Goal: Task Accomplishment & Management: Manage account settings

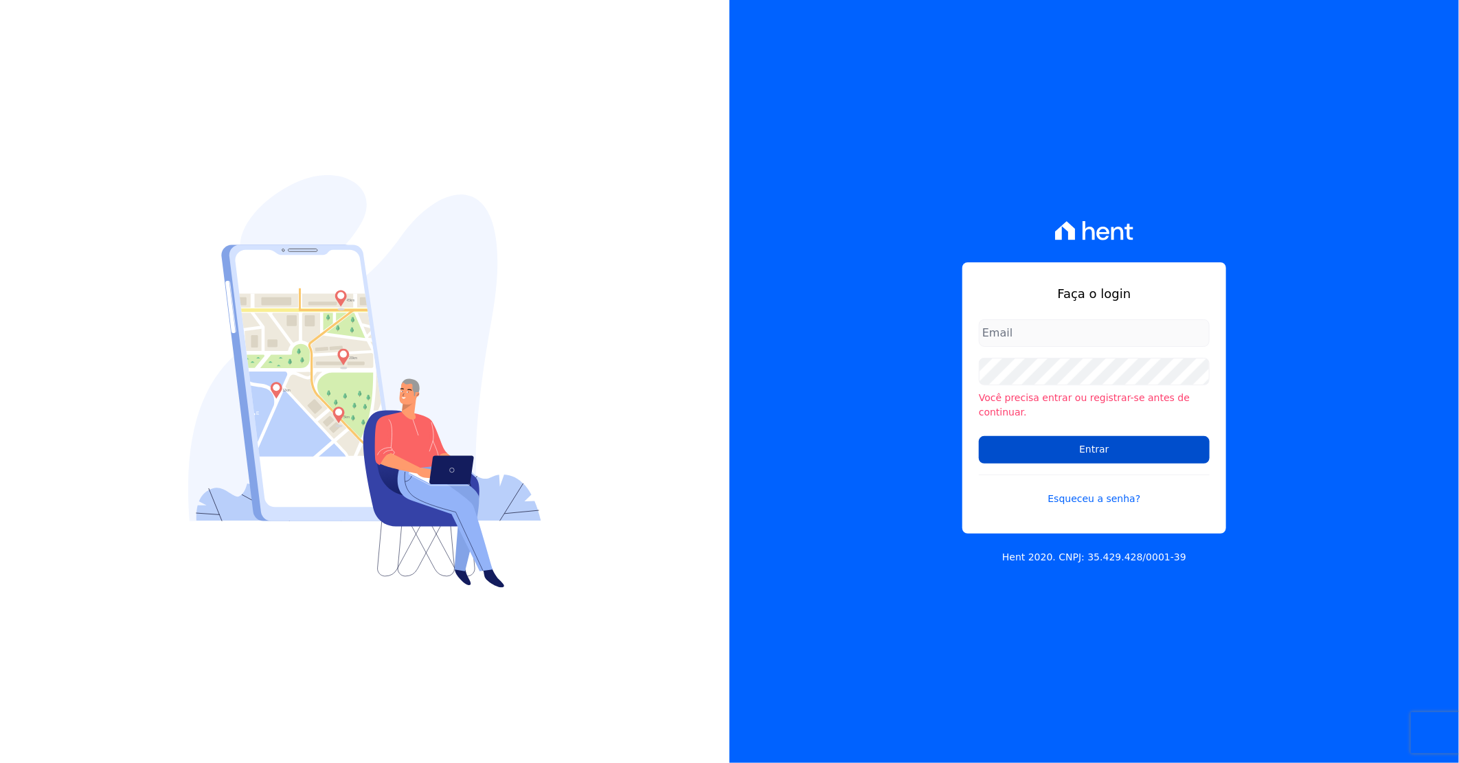
type input "darla@celinaguimaraes.com.br"
click at [1053, 440] on input "Entrar" at bounding box center [1094, 449] width 231 height 27
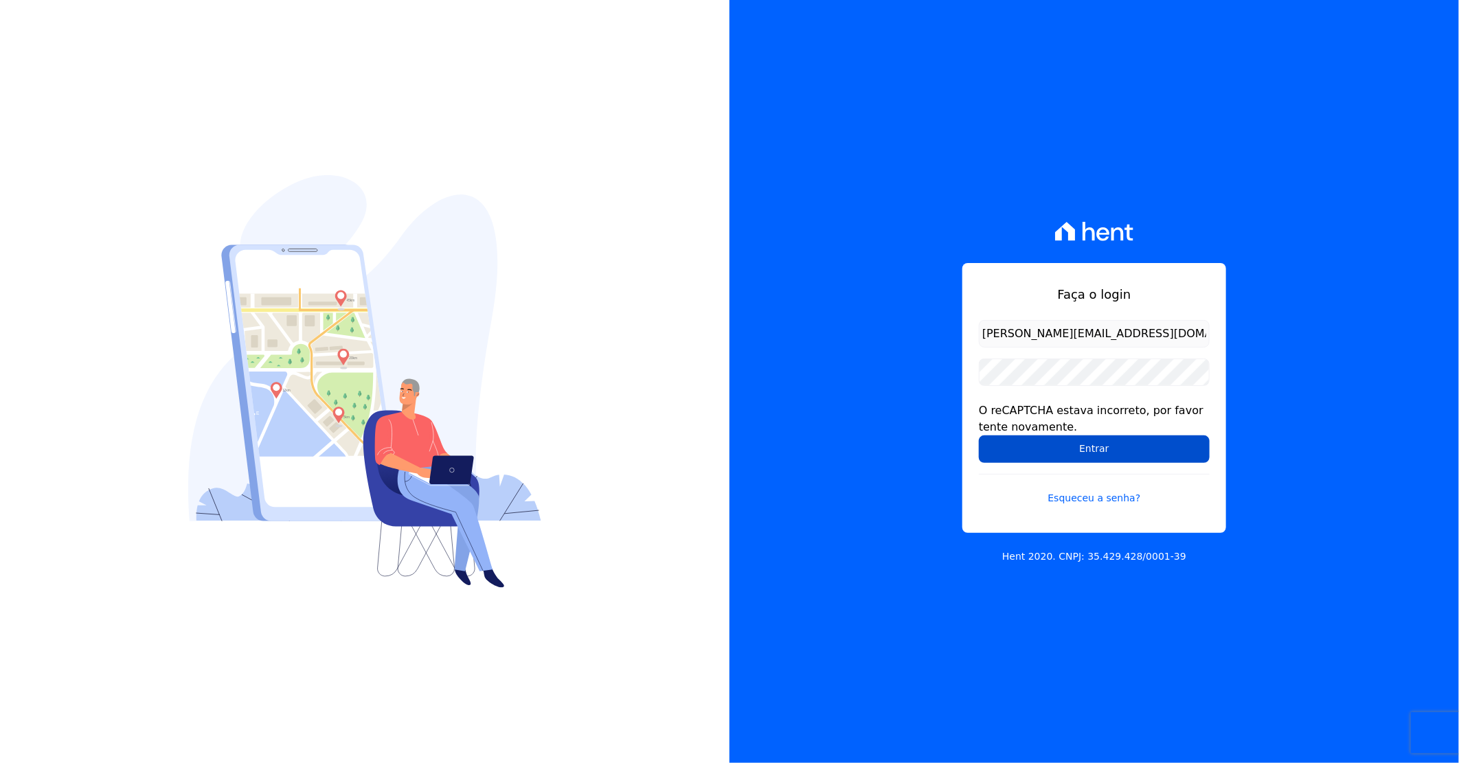
click at [1055, 444] on input "Entrar" at bounding box center [1094, 449] width 231 height 27
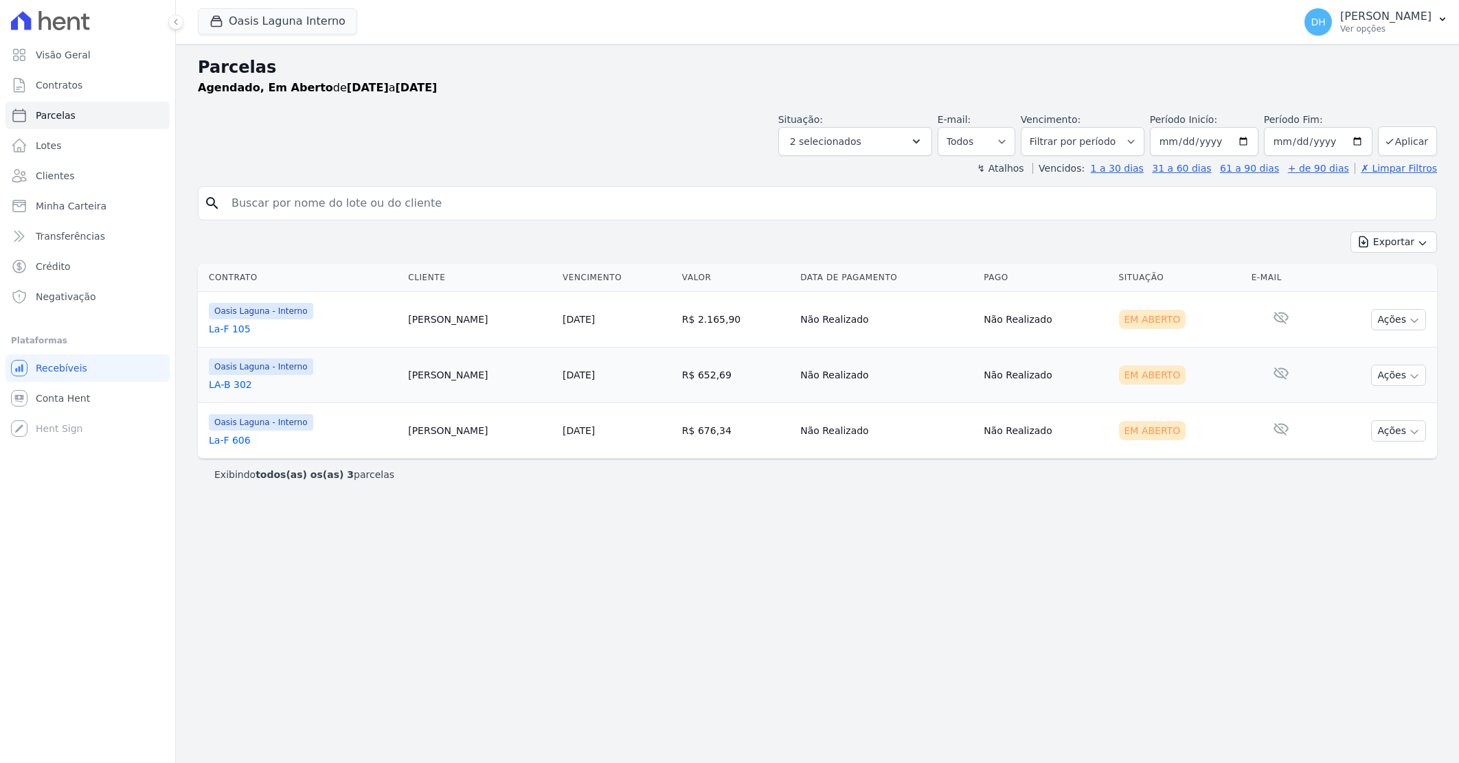
select select
